Goal: Transaction & Acquisition: Download file/media

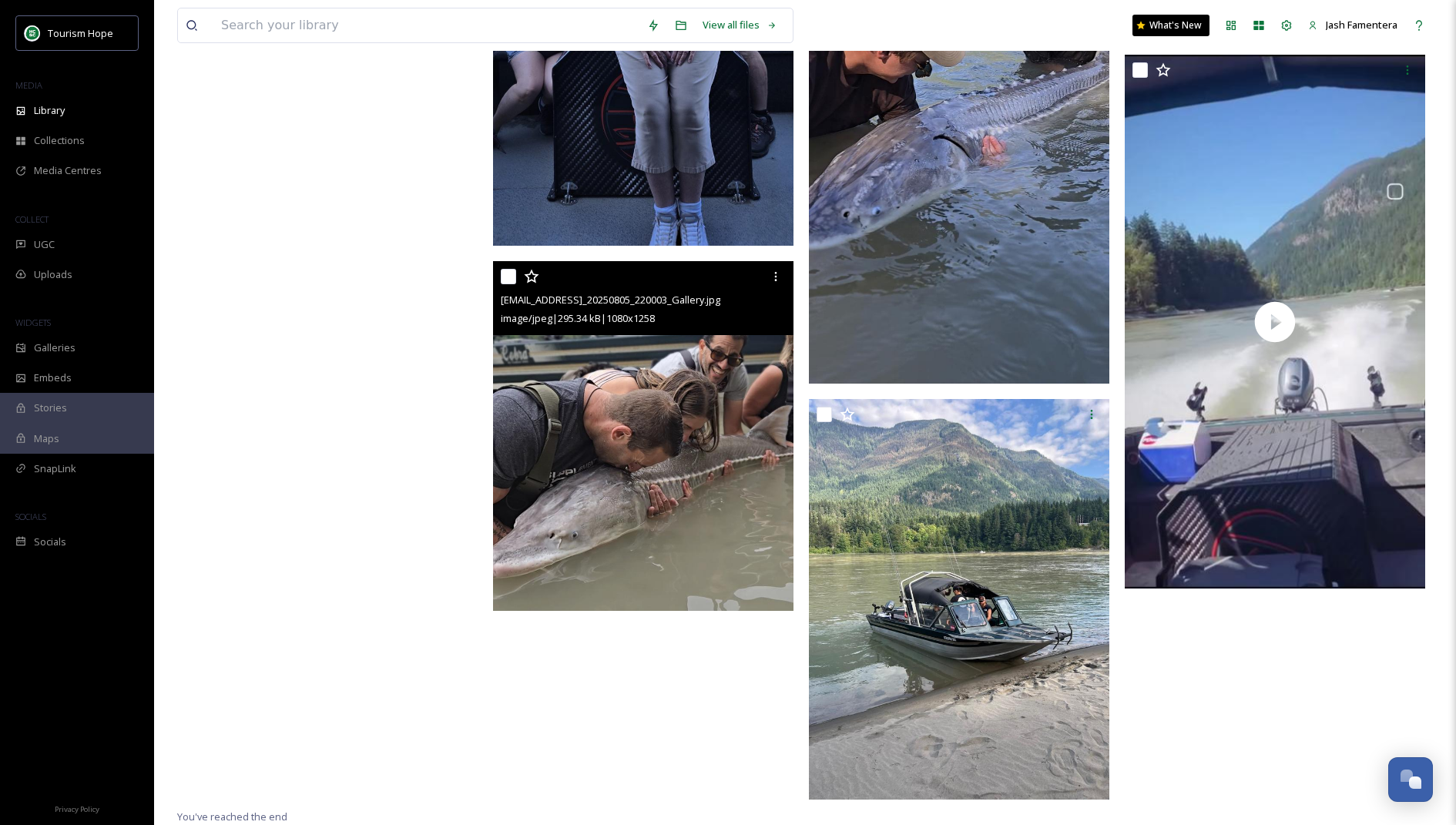
scroll to position [1392, 0]
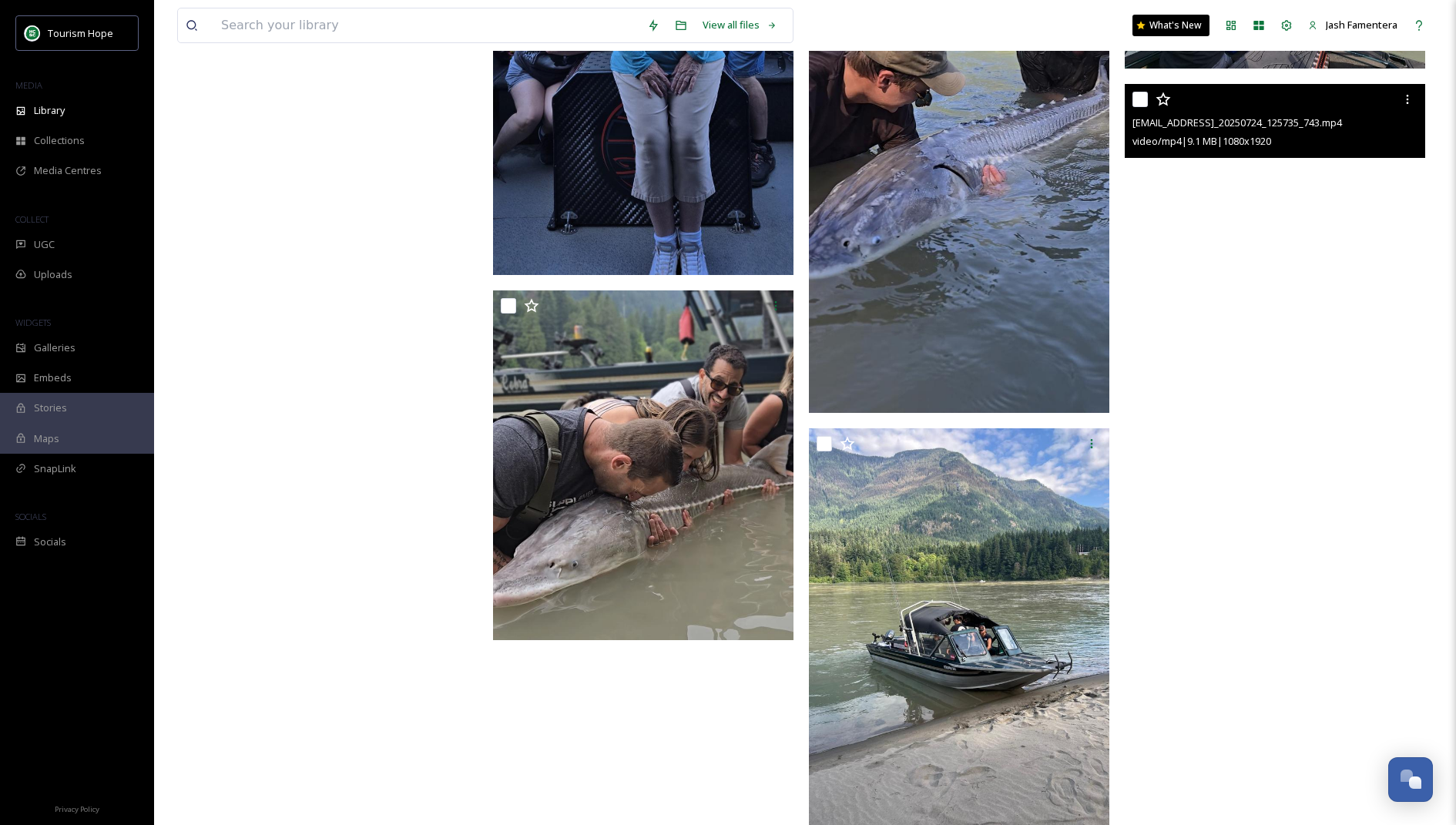
click at [1195, 259] on video "ext_1753853534.918365_topwaterguideservices@gmail.com-VID_20250724_125735_743.m…" at bounding box center [1275, 351] width 301 height 534
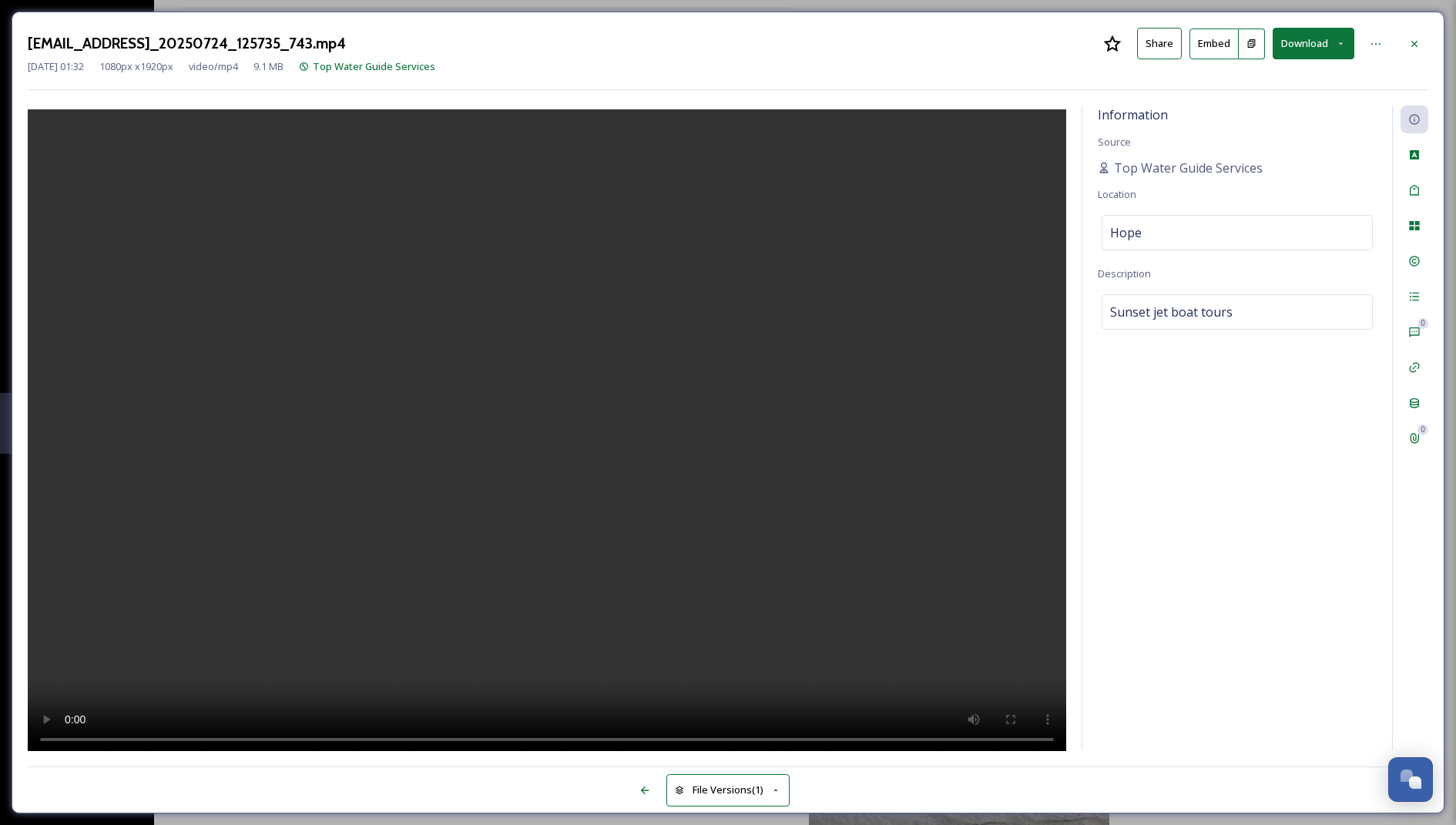
click at [441, 408] on video at bounding box center [546, 433] width 1038 height 647
click at [493, 433] on video at bounding box center [546, 433] width 1038 height 647
click at [1409, 51] on div at bounding box center [1414, 44] width 28 height 28
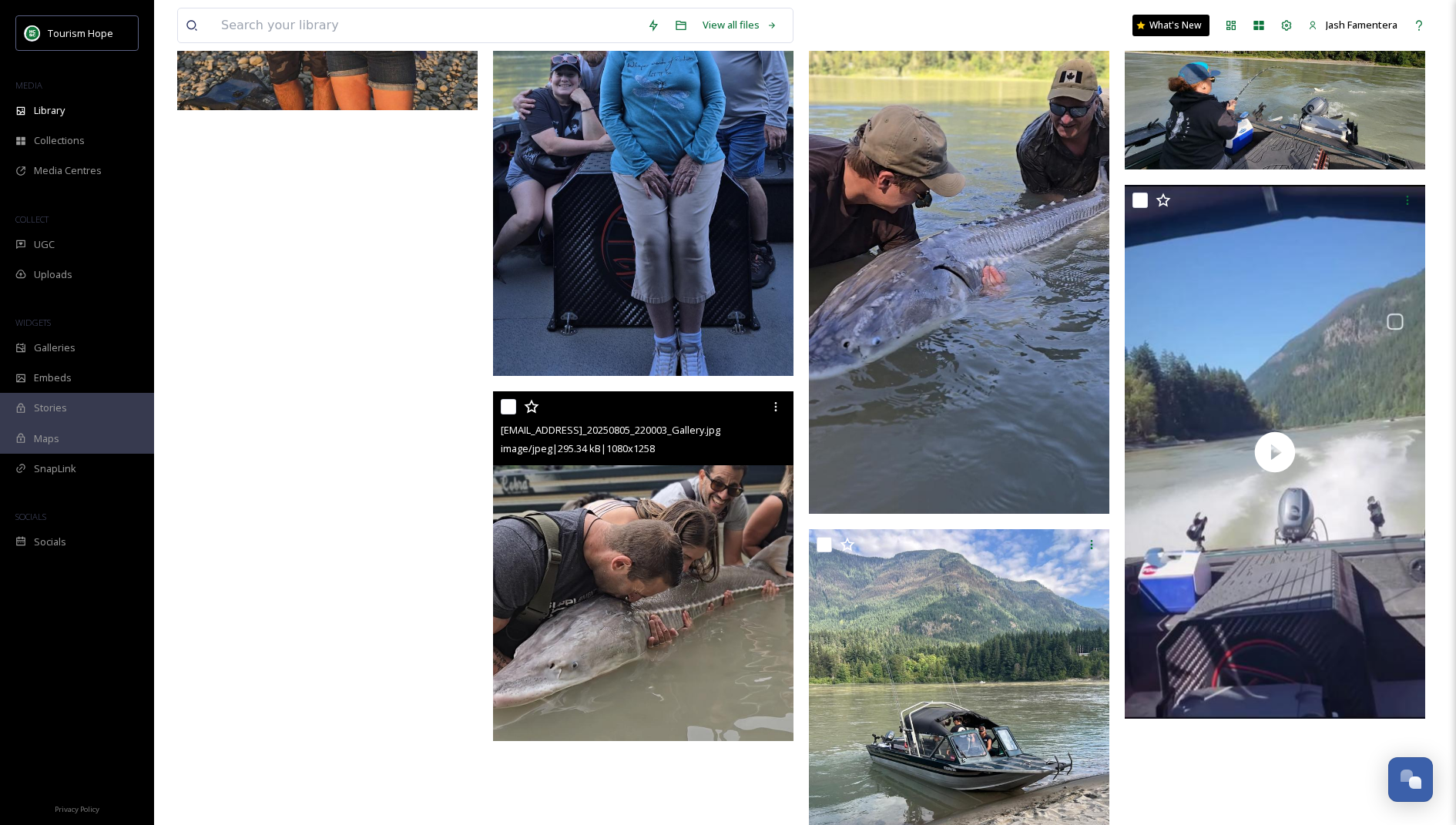
scroll to position [1290, 0]
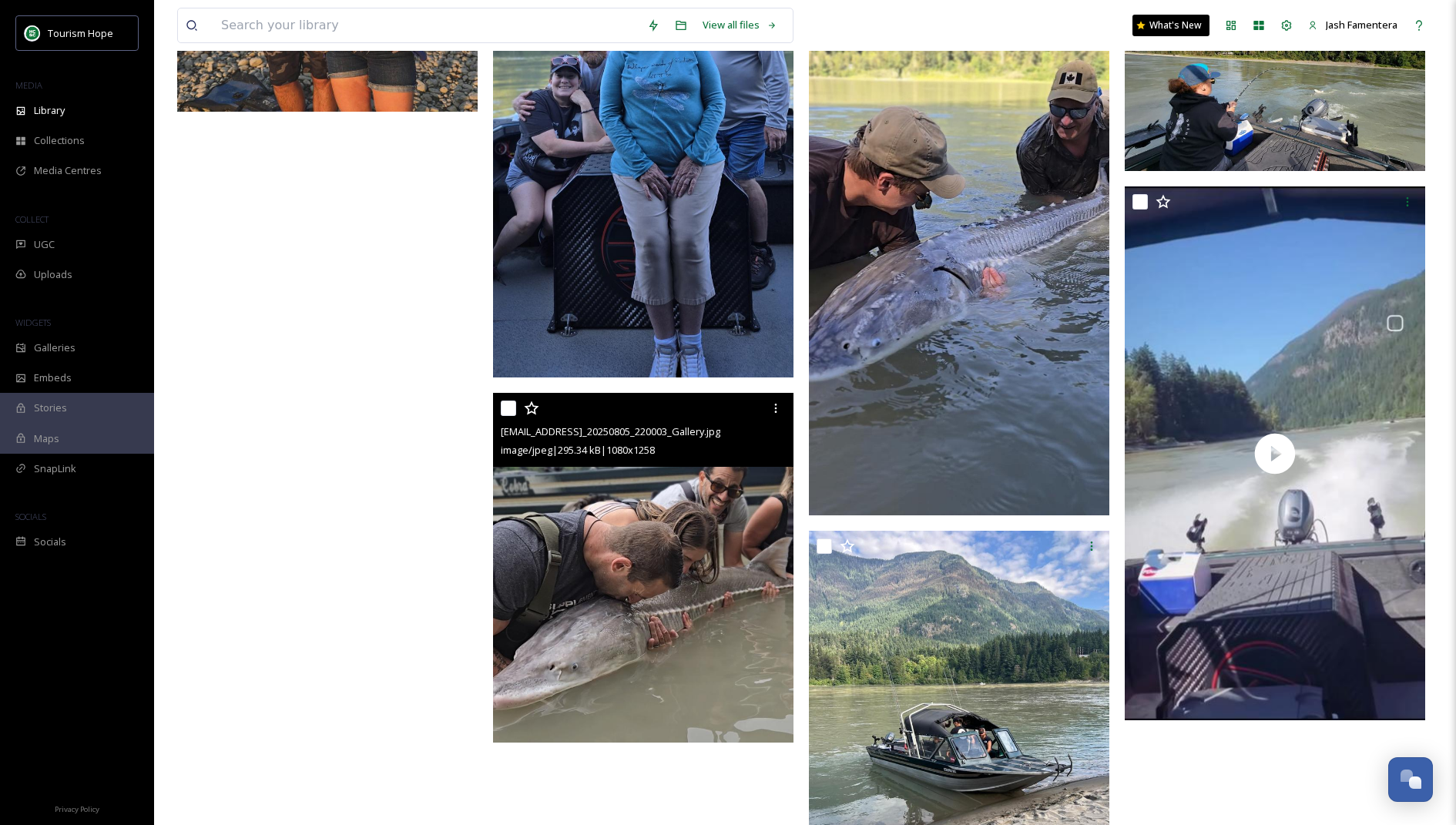
click at [680, 604] on img at bounding box center [644, 566] width 301 height 349
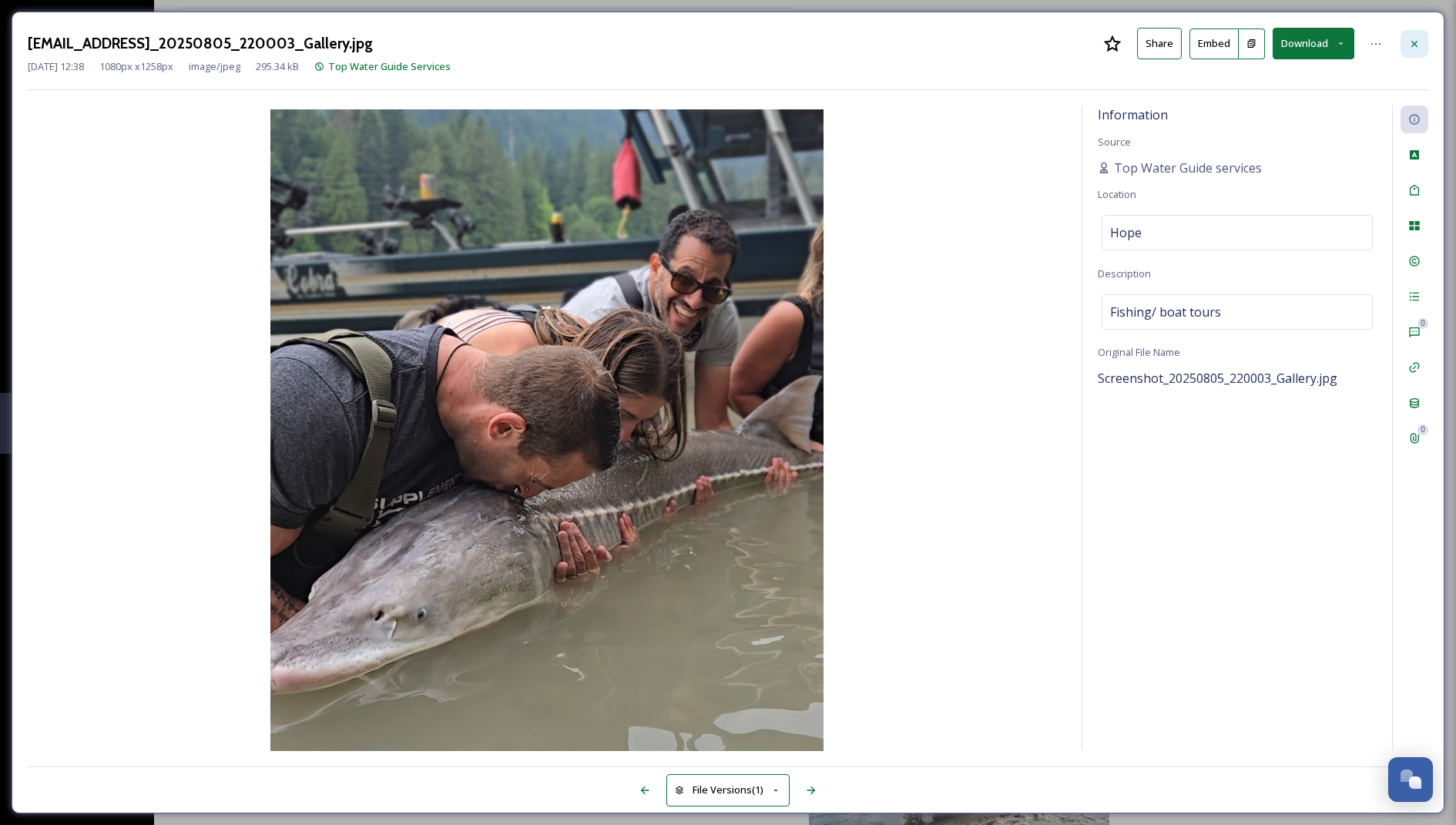
click at [1407, 50] on div at bounding box center [1414, 44] width 28 height 28
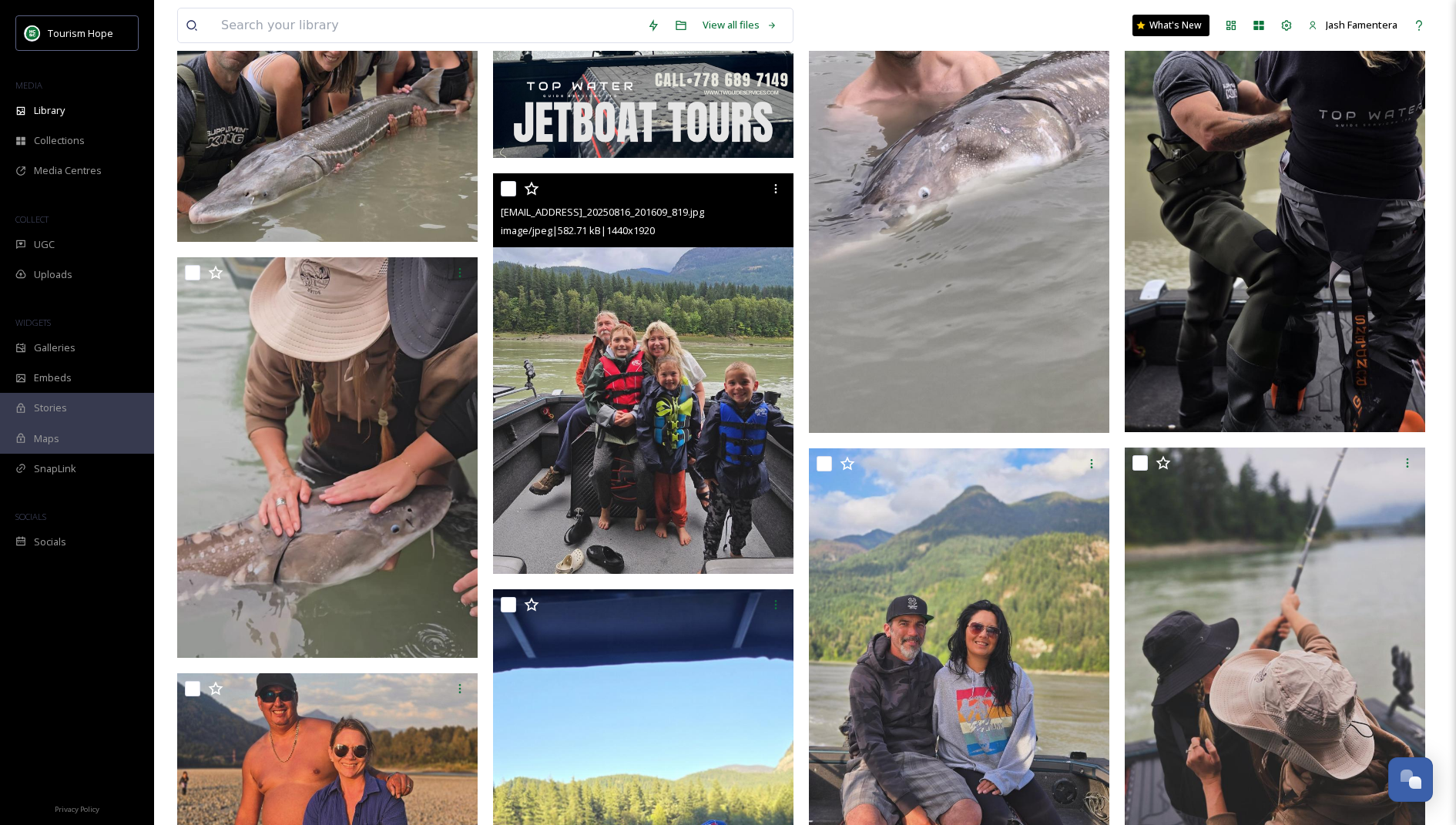
scroll to position [422, 0]
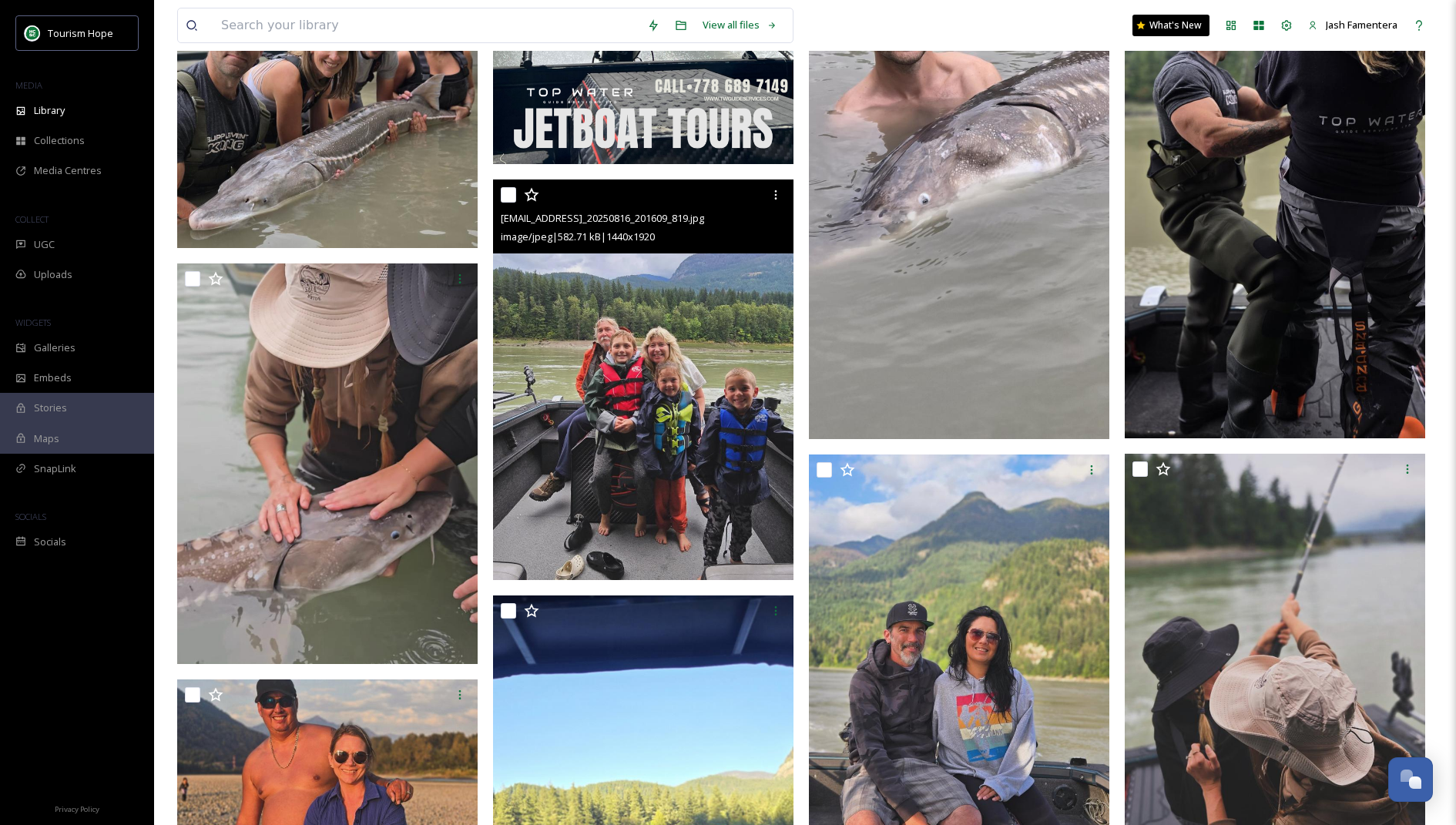
click at [652, 364] on img at bounding box center [644, 380] width 301 height 401
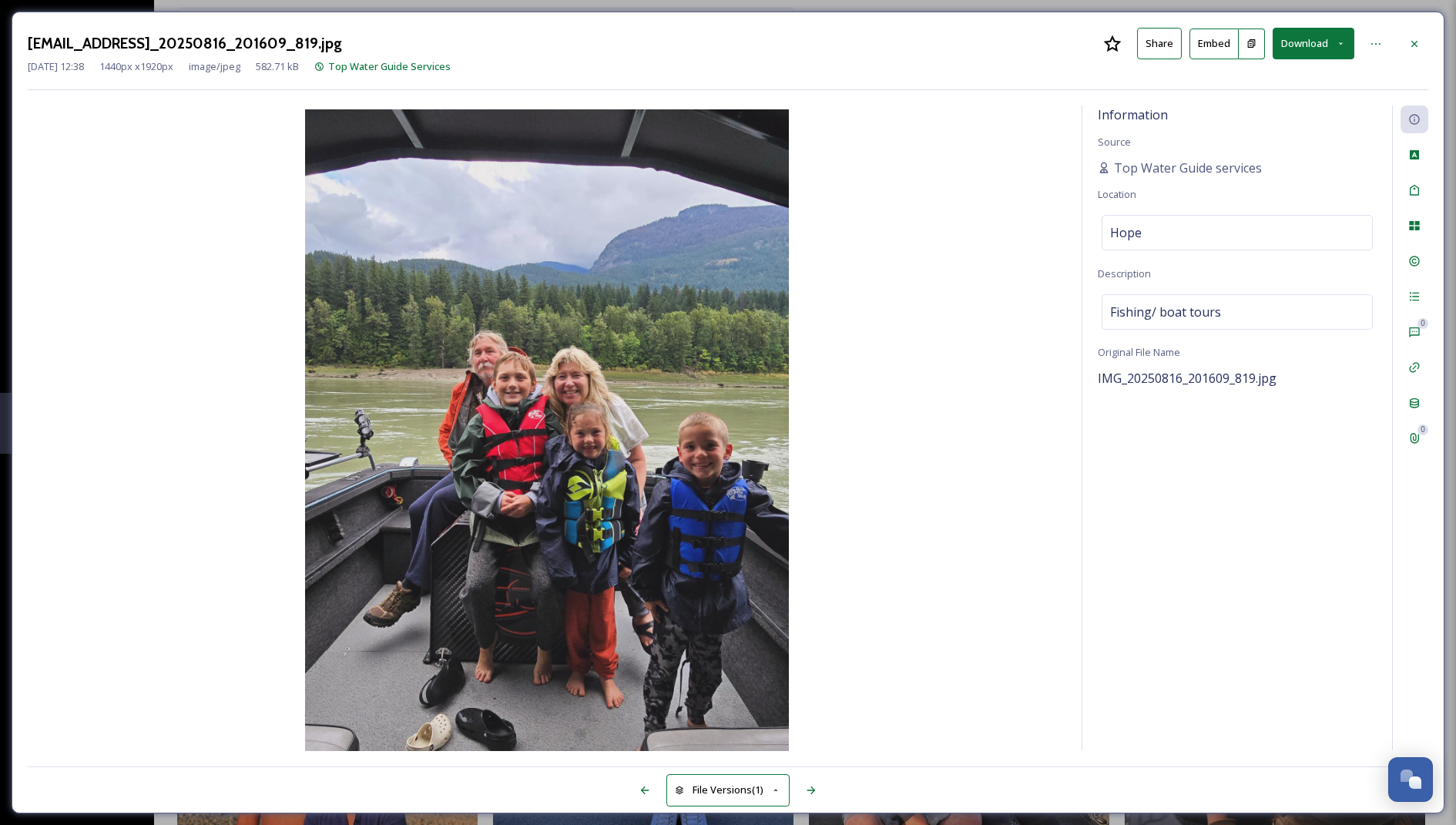
click at [1302, 49] on button "Download" at bounding box center [1313, 43] width 82 height 31
click at [1227, 83] on span "Download Original (1440 x 1920)" at bounding box center [1273, 79] width 146 height 15
